Goal: Task Accomplishment & Management: Manage account settings

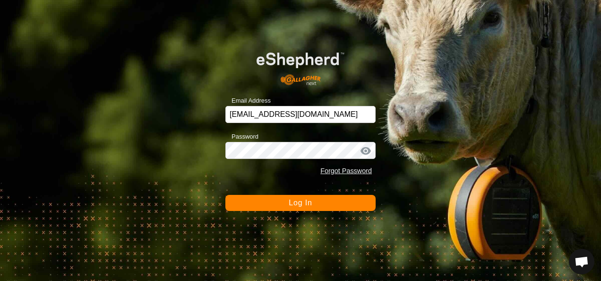
click at [295, 207] on button "Log In" at bounding box center [300, 203] width 150 height 16
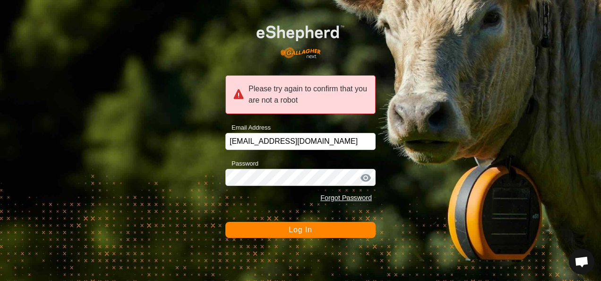
click at [288, 229] on button "Log In" at bounding box center [300, 230] width 150 height 16
click at [313, 235] on button "Log In" at bounding box center [300, 230] width 150 height 16
click at [310, 228] on span "Log In" at bounding box center [300, 229] width 23 height 8
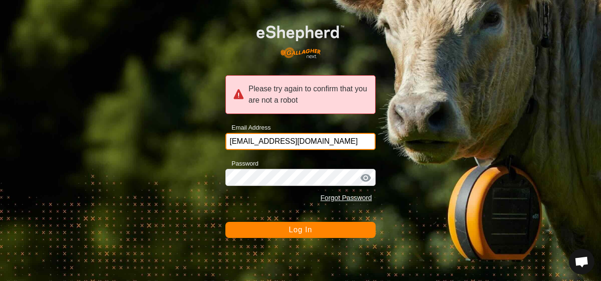
click at [328, 145] on input "glenalvonltd@gmail.com" at bounding box center [300, 141] width 150 height 17
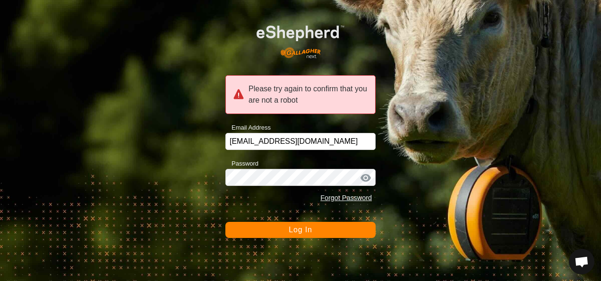
click at [305, 231] on span "Log In" at bounding box center [300, 229] width 23 height 8
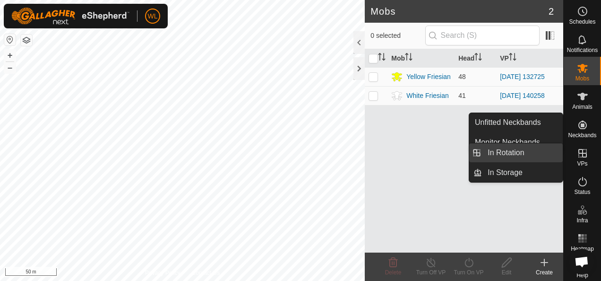
click at [523, 151] on link "In Rotation" at bounding box center [522, 152] width 81 height 19
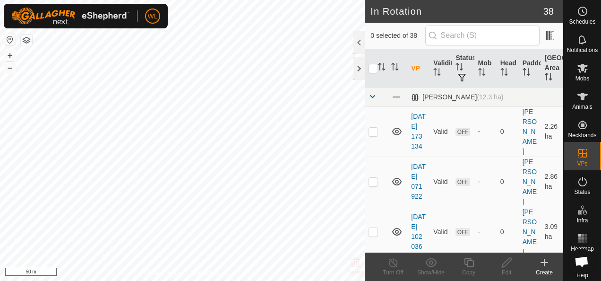
click at [543, 266] on icon at bounding box center [544, 262] width 11 height 11
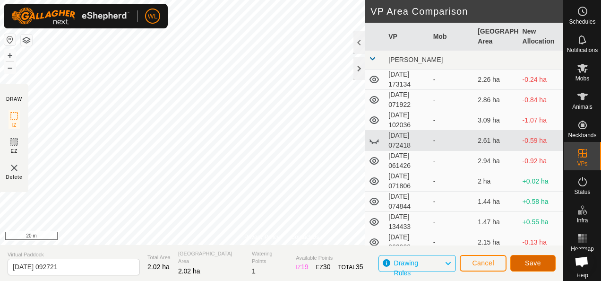
click at [531, 264] on span "Save" at bounding box center [533, 263] width 16 height 8
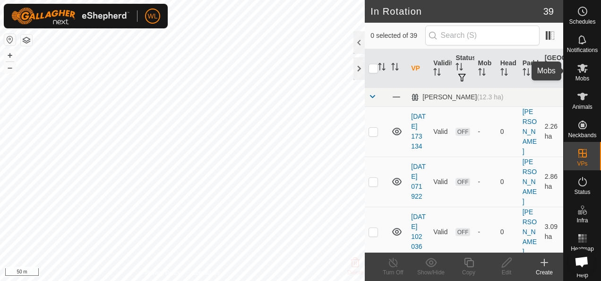
click at [577, 68] on icon at bounding box center [582, 67] width 11 height 11
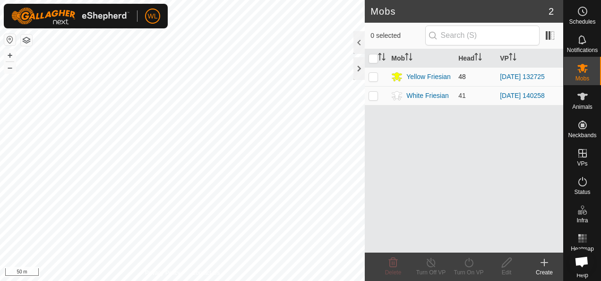
click at [369, 78] on p-checkbox at bounding box center [373, 77] width 9 height 8
checkbox input "true"
click at [466, 262] on icon at bounding box center [469, 262] width 12 height 11
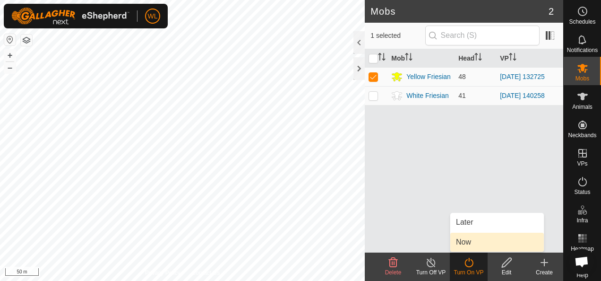
click at [463, 238] on link "Now" at bounding box center [497, 242] width 94 height 19
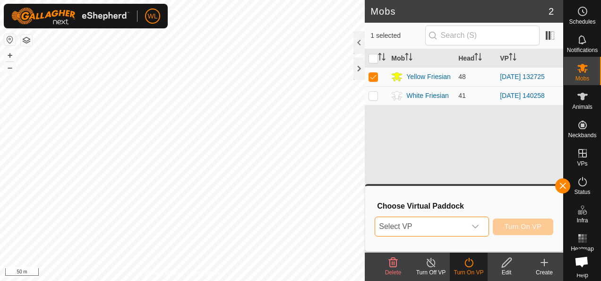
click at [463, 227] on span "Select VP" at bounding box center [420, 226] width 90 height 19
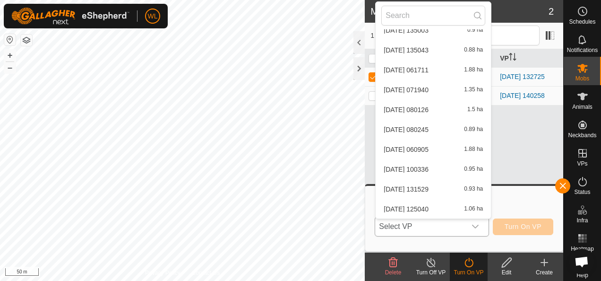
scroll to position [649, 0]
click at [425, 207] on li "2025-09-07 092721 2.02 ha" at bounding box center [433, 208] width 115 height 19
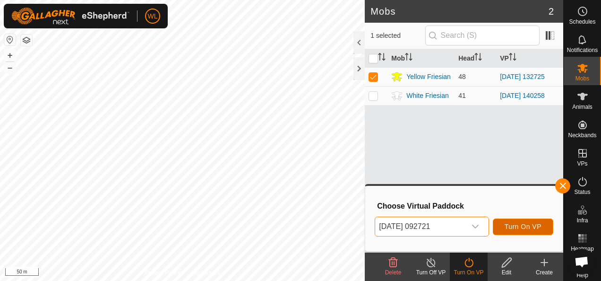
click at [516, 226] on span "Turn On VP" at bounding box center [523, 227] width 37 height 8
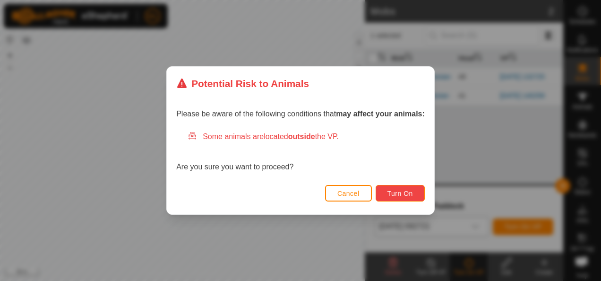
click at [409, 195] on span "Turn On" at bounding box center [401, 194] width 26 height 8
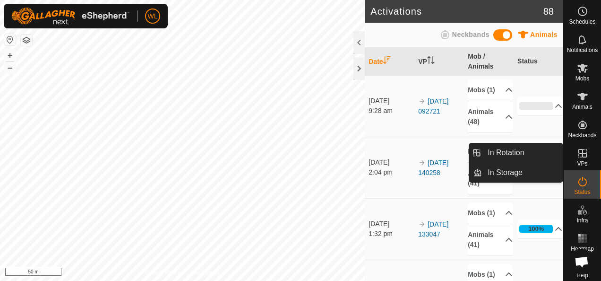
click at [577, 151] on icon at bounding box center [582, 152] width 11 height 11
click at [548, 152] on link "In Rotation" at bounding box center [522, 152] width 81 height 19
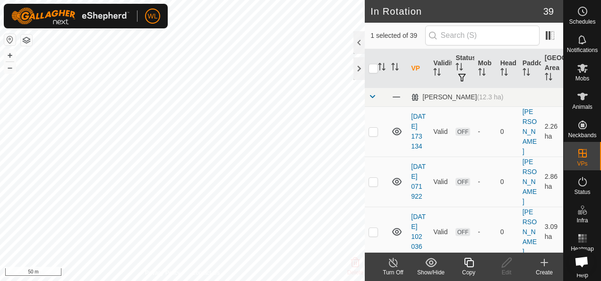
click at [546, 265] on icon at bounding box center [544, 262] width 11 height 11
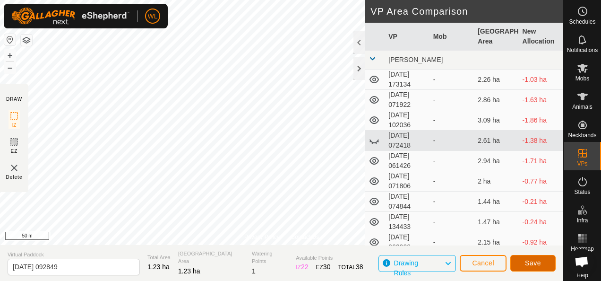
click at [536, 257] on button "Save" at bounding box center [532, 263] width 45 height 17
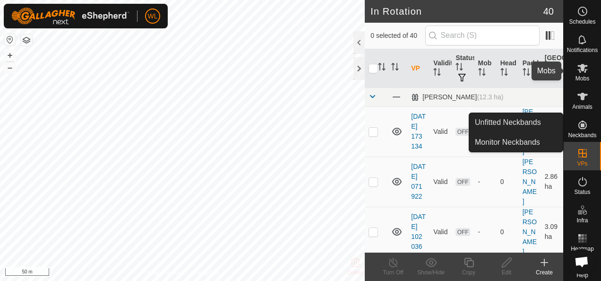
click at [578, 69] on icon at bounding box center [582, 68] width 10 height 9
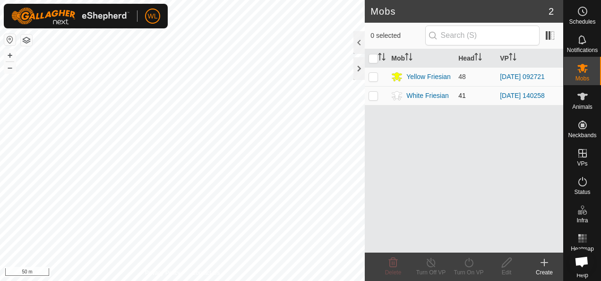
click at [373, 94] on p-checkbox at bounding box center [373, 96] width 9 height 8
checkbox input "true"
click at [473, 262] on icon at bounding box center [469, 262] width 12 height 11
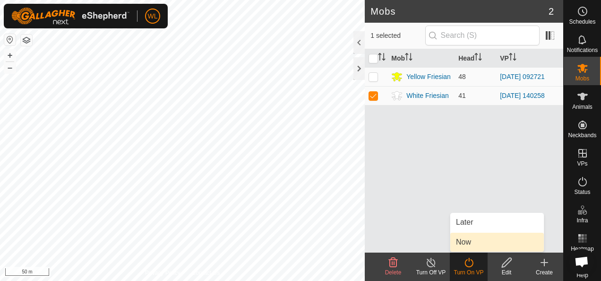
click at [472, 238] on link "Now" at bounding box center [497, 242] width 94 height 19
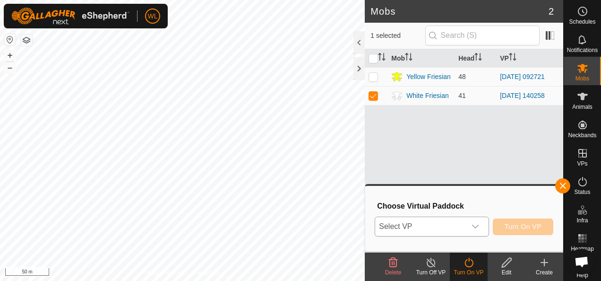
click at [447, 230] on span "Select VP" at bounding box center [420, 226] width 90 height 19
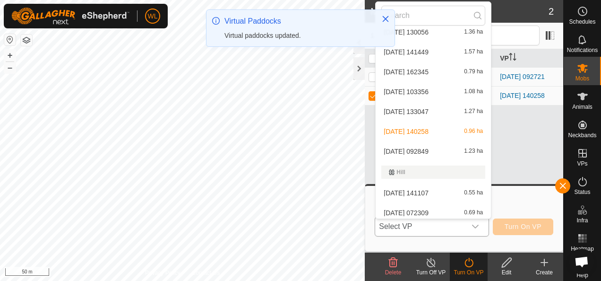
scroll to position [294, 0]
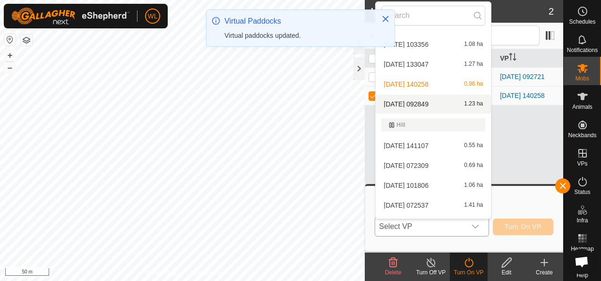
click at [442, 100] on li "2025-09-07 092849 1.23 ha" at bounding box center [433, 104] width 115 height 19
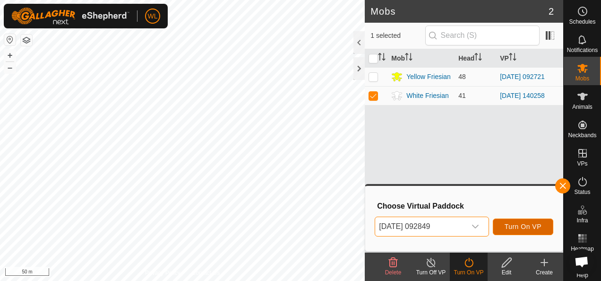
click at [520, 230] on span "Turn On VP" at bounding box center [523, 227] width 37 height 8
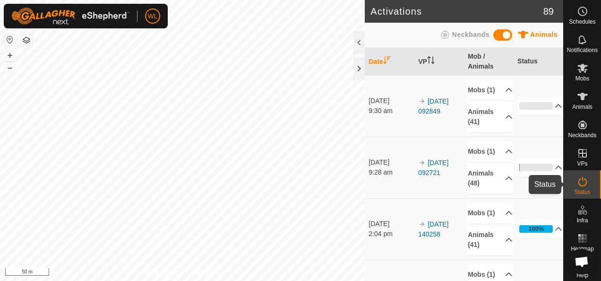
click at [578, 179] on icon at bounding box center [582, 181] width 11 height 11
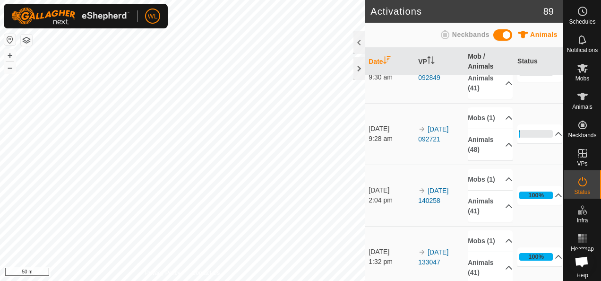
scroll to position [47, 0]
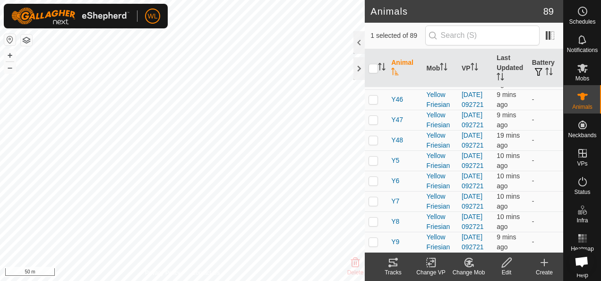
scroll to position [1843, 0]
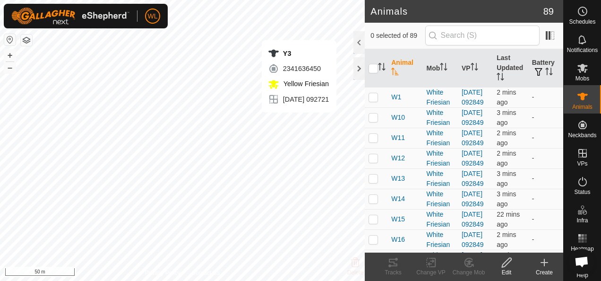
checkbox input "true"
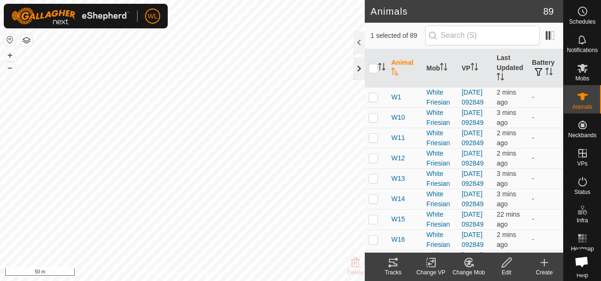
click at [360, 71] on div at bounding box center [358, 68] width 11 height 23
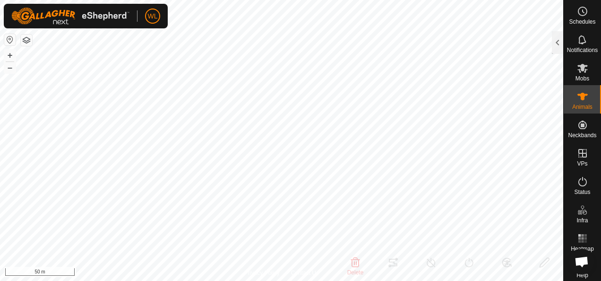
type input "Y3"
type input "-"
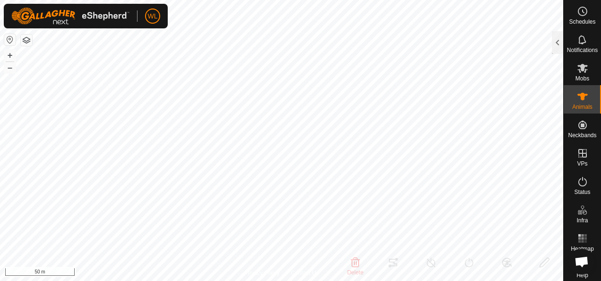
type input "0 kg"
type input "-"
click at [559, 49] on div at bounding box center [557, 42] width 11 height 23
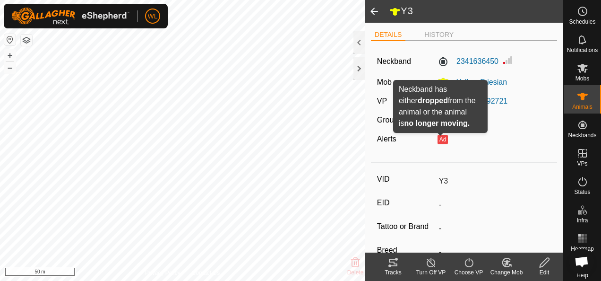
click at [441, 142] on button "Ad" at bounding box center [443, 139] width 10 height 9
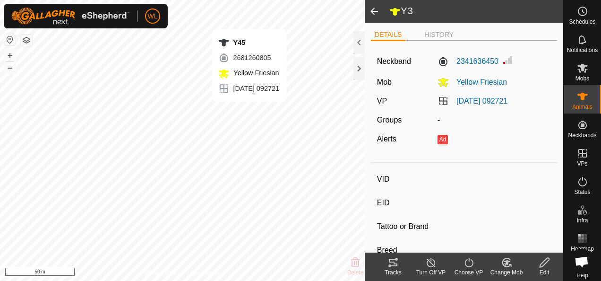
type input "Y45"
type input "-"
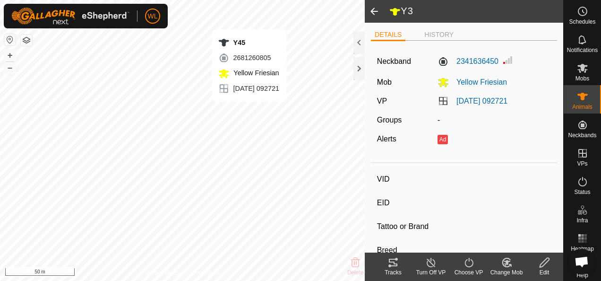
type input "0 kg"
type input "-"
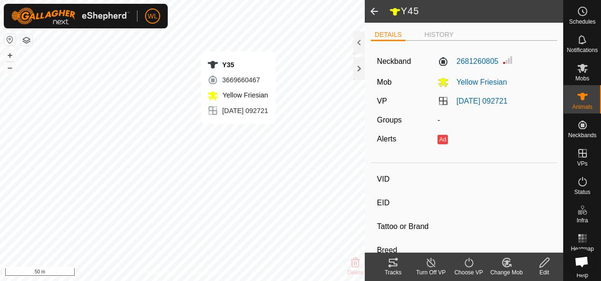
type input "Y35"
type input "-"
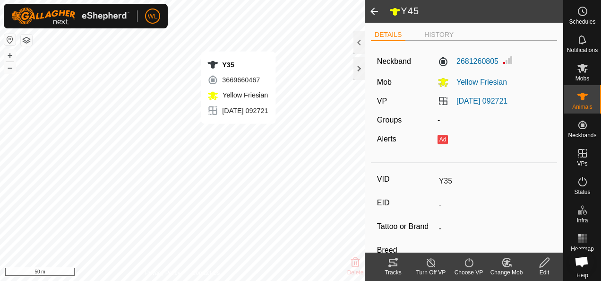
type input "0 kg"
type input "-"
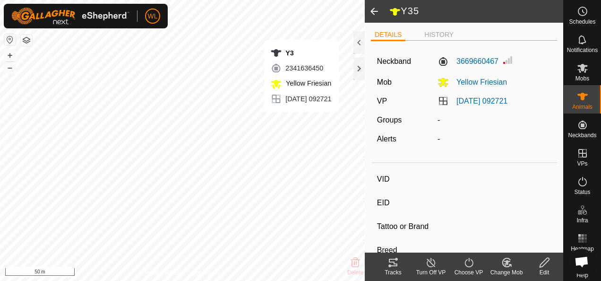
type input "Y3"
type input "-"
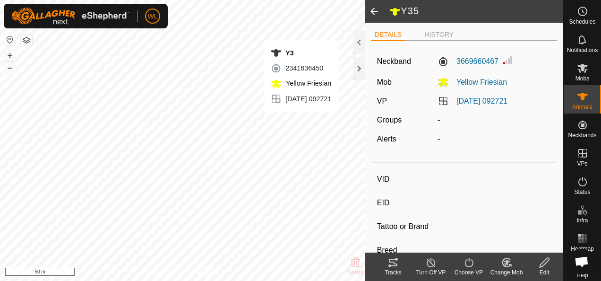
type input "0 kg"
type input "-"
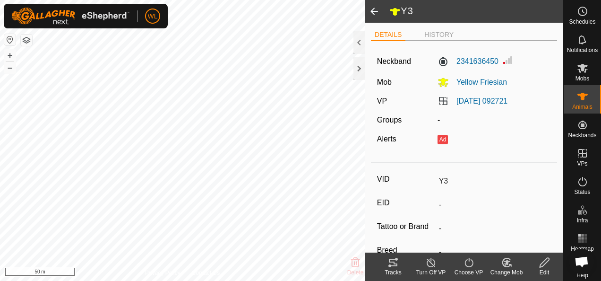
type input "Y16"
